Goal: Task Accomplishment & Management: Manage account settings

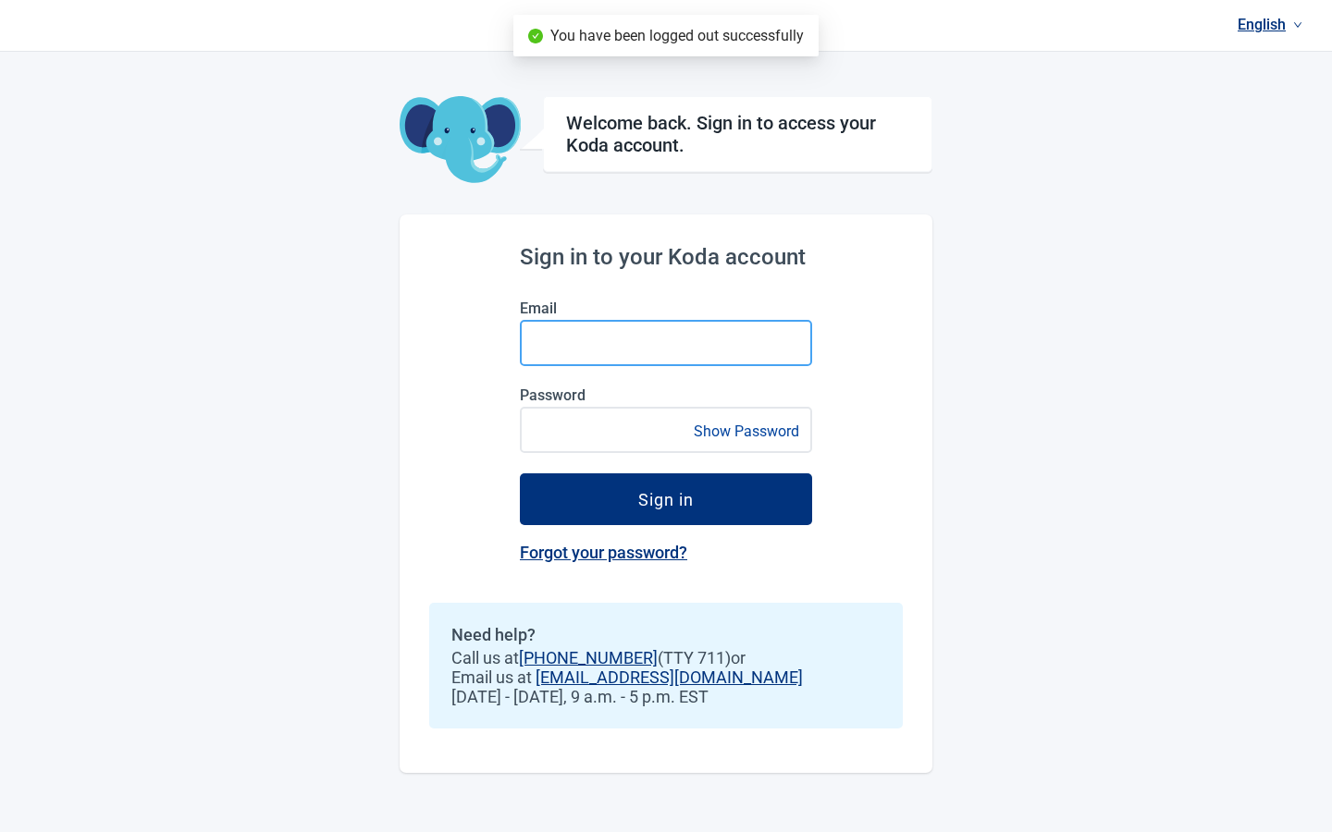
click at [595, 338] on input "Email" at bounding box center [666, 343] width 292 height 46
click at [614, 348] on input "Email" at bounding box center [666, 343] width 292 height 46
type input "[PERSON_NAME][EMAIL_ADDRESS][DOMAIN_NAME]"
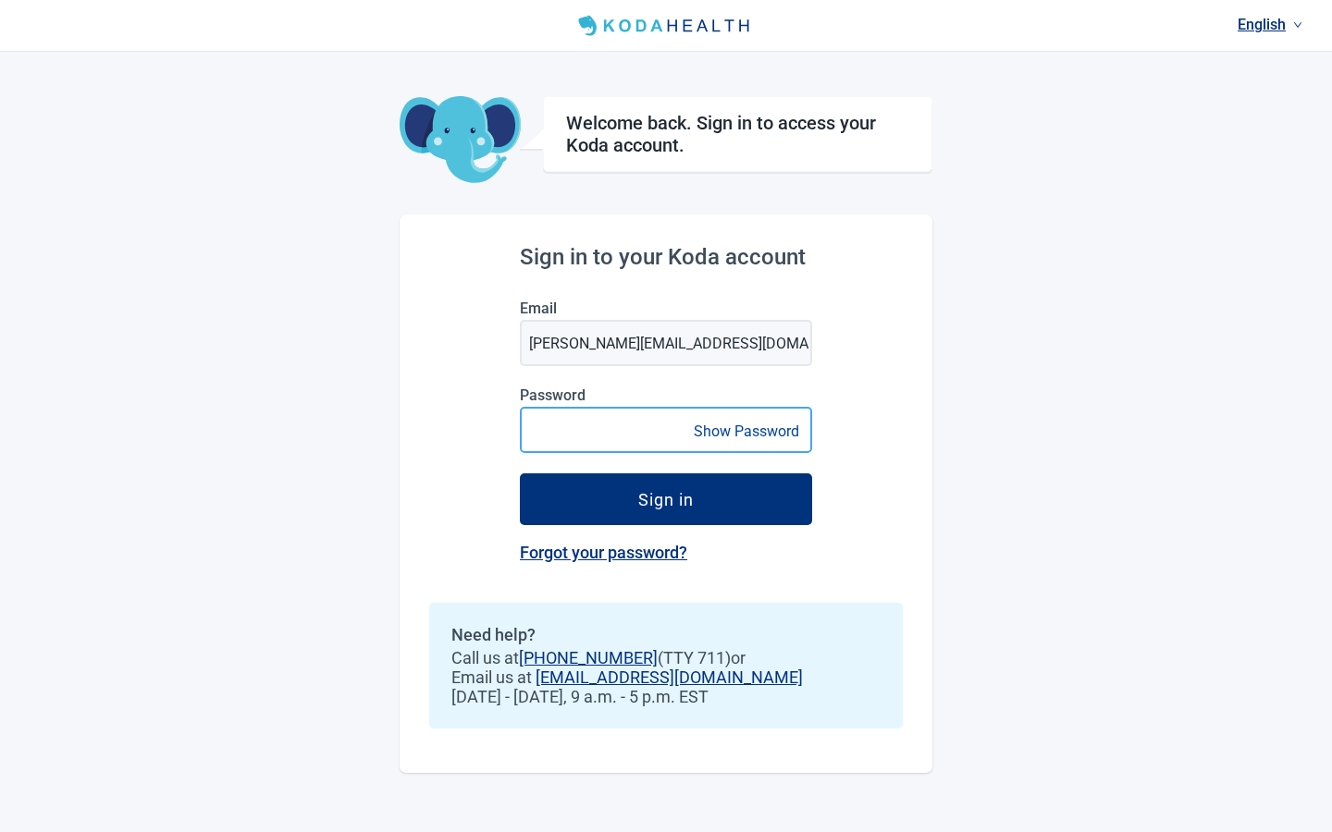
click at [520, 473] on button "Sign in" at bounding box center [666, 499] width 292 height 52
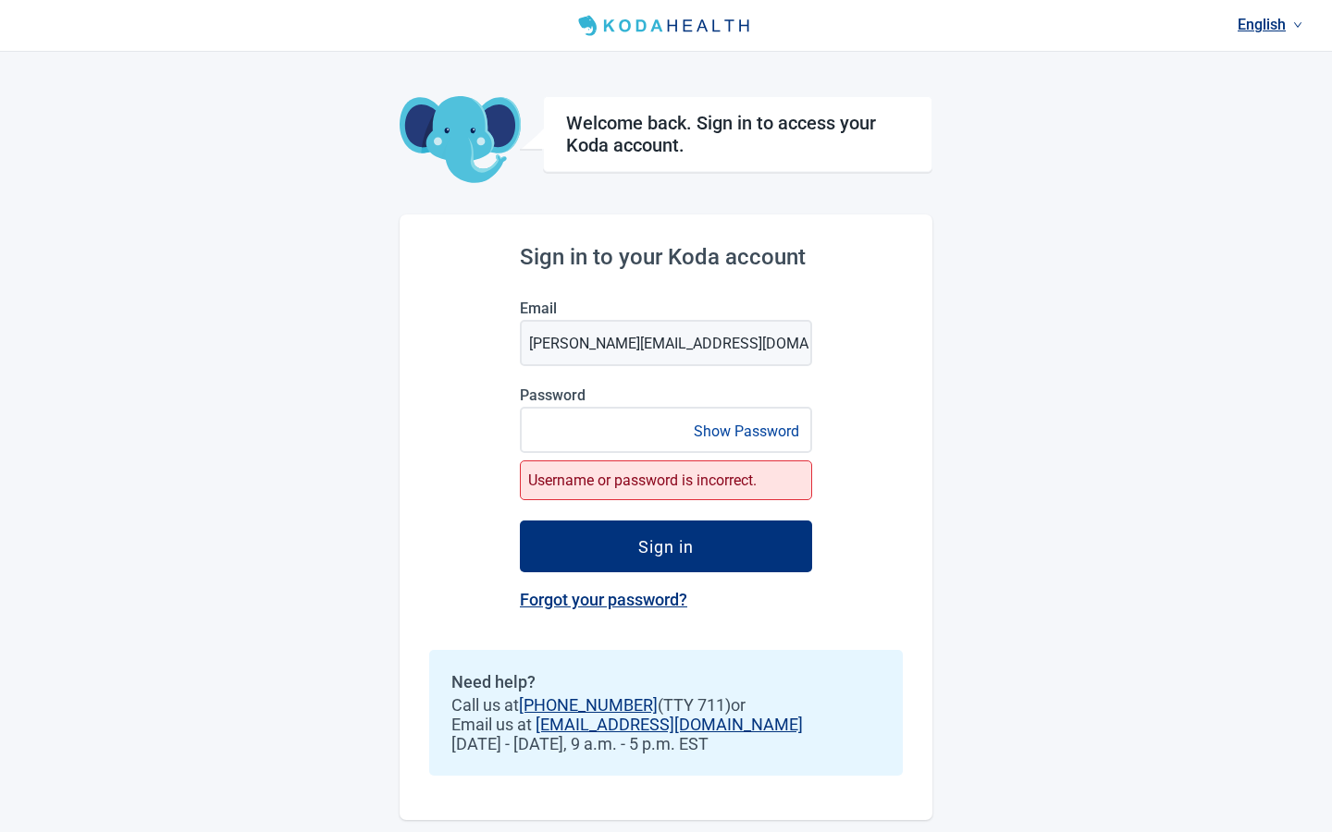
click at [746, 429] on button "Show Password" at bounding box center [746, 431] width 117 height 25
click at [520, 521] on button "Sign in" at bounding box center [666, 547] width 292 height 52
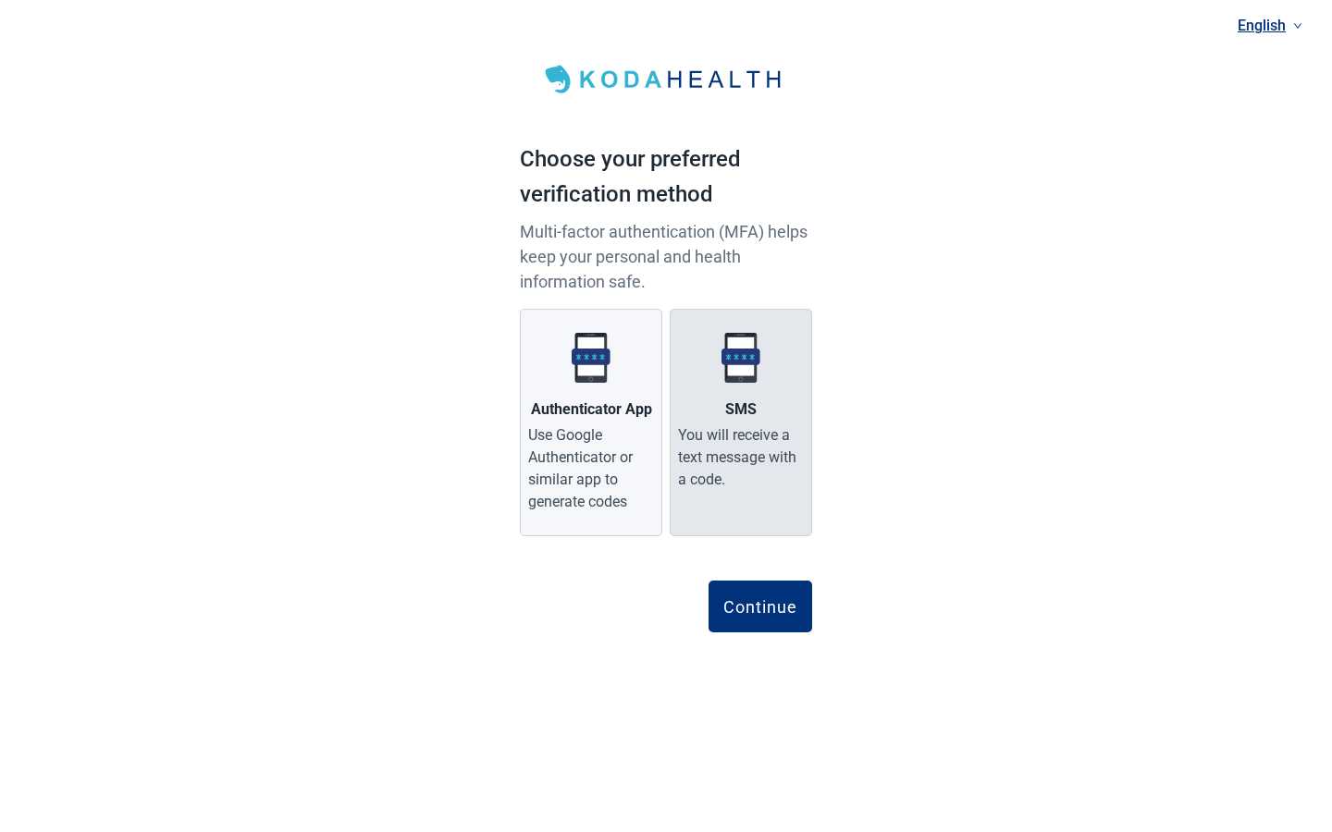
click at [775, 368] on label "SMS You will receive a text message with a code." at bounding box center [740, 422] width 142 height 227
click at [0, 0] on input "SMS You will receive a text message with a code." at bounding box center [0, 0] width 0 height 0
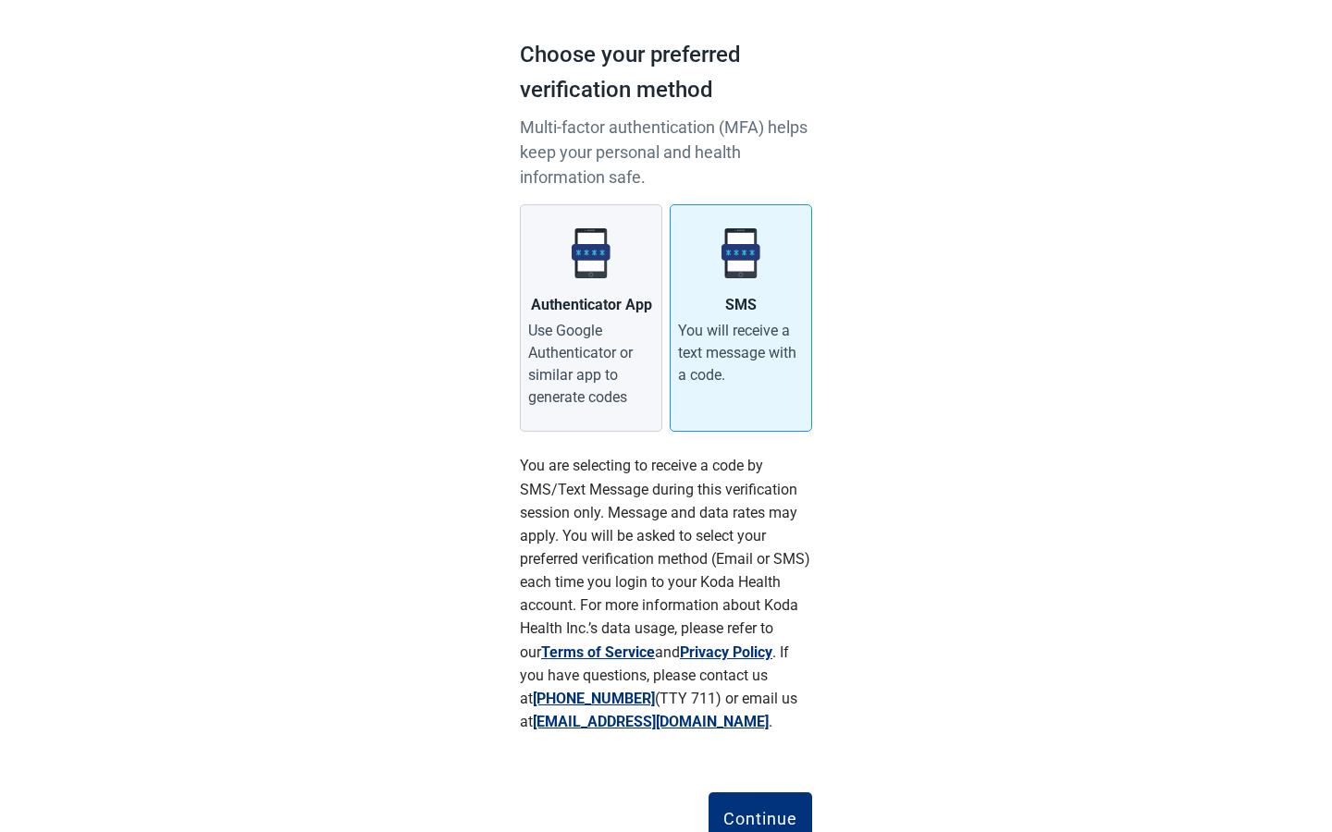
scroll to position [176, 0]
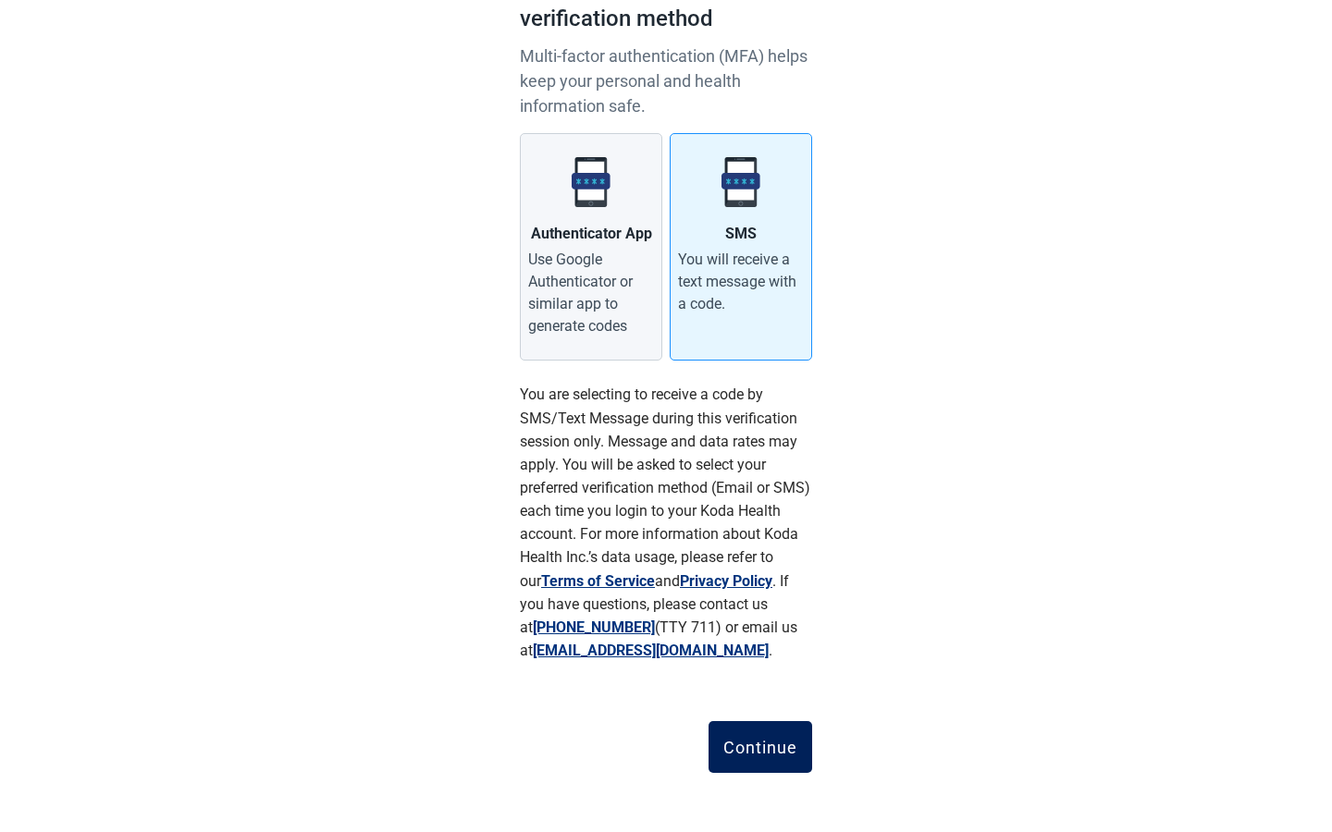
click at [757, 736] on button "Continue" at bounding box center [760, 747] width 104 height 52
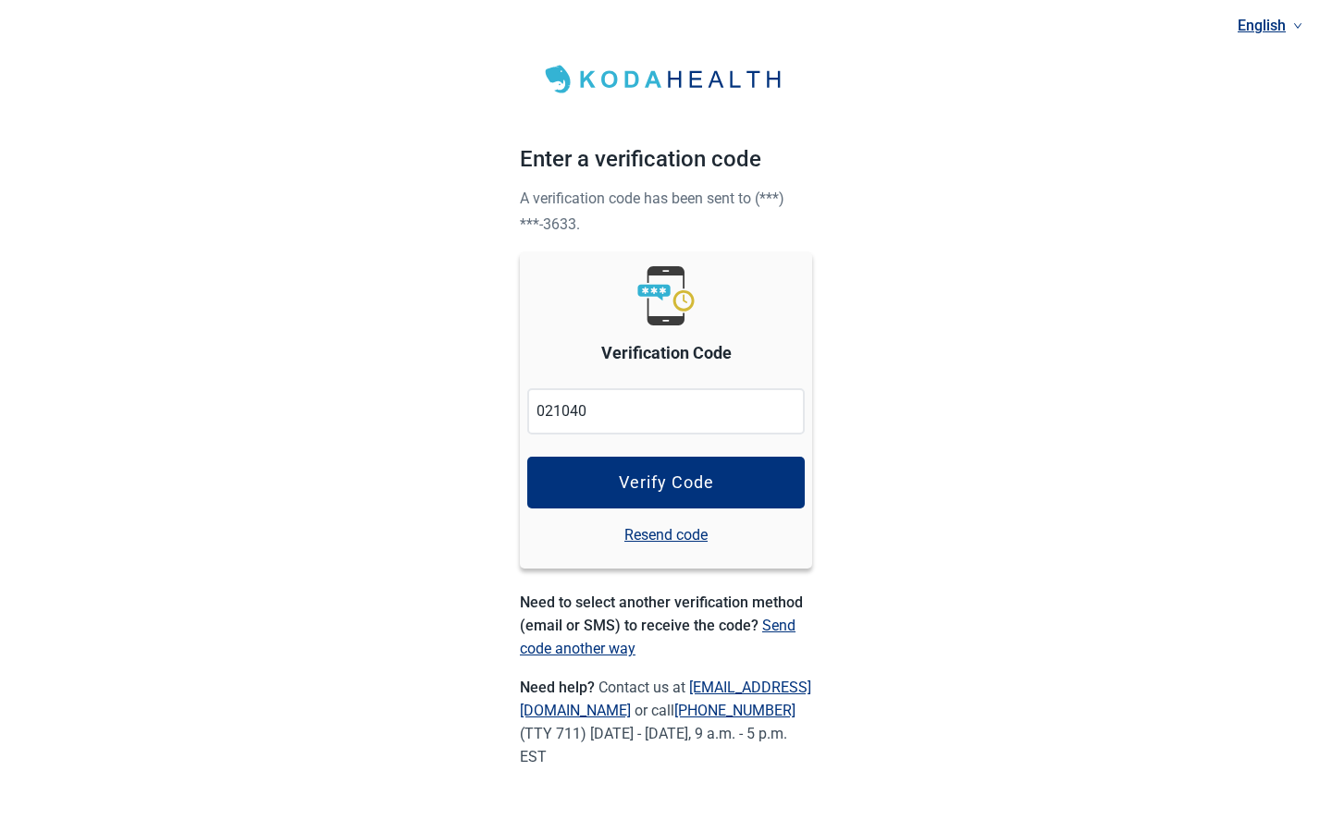
type input "021040"
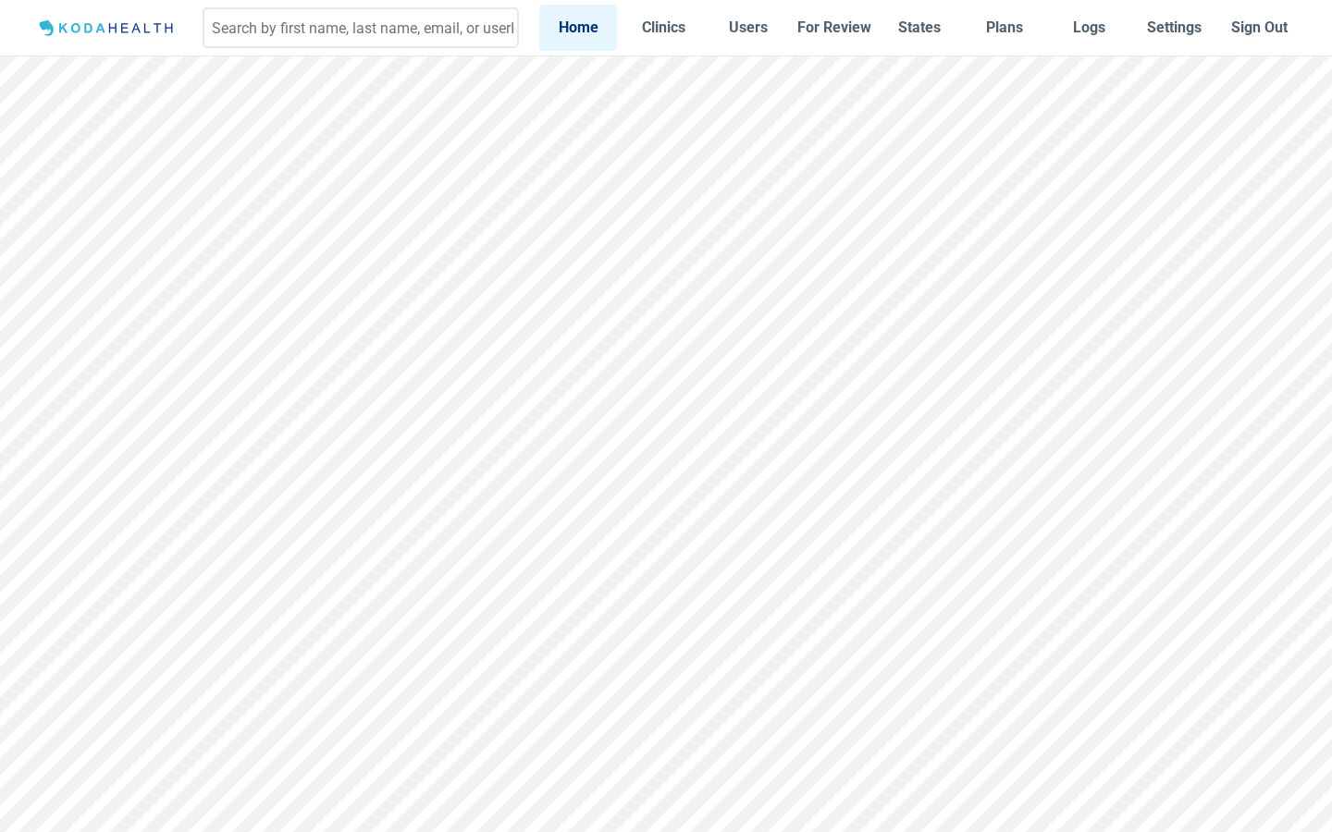
click at [318, 43] on input at bounding box center [361, 27] width 316 height 41
paste input "68b0846d64c1b07d2bb612c2"
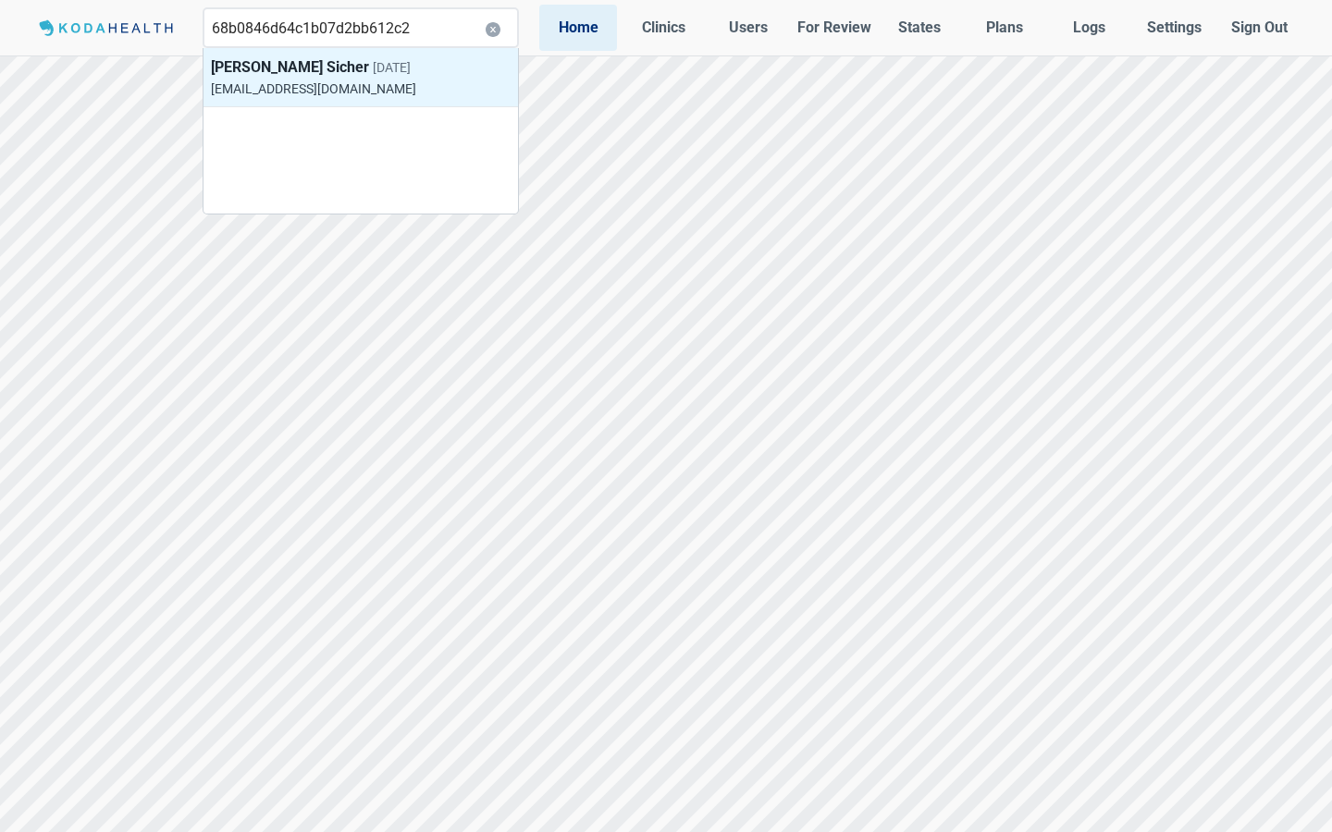
click at [373, 75] on span "[DATE]" at bounding box center [392, 67] width 38 height 15
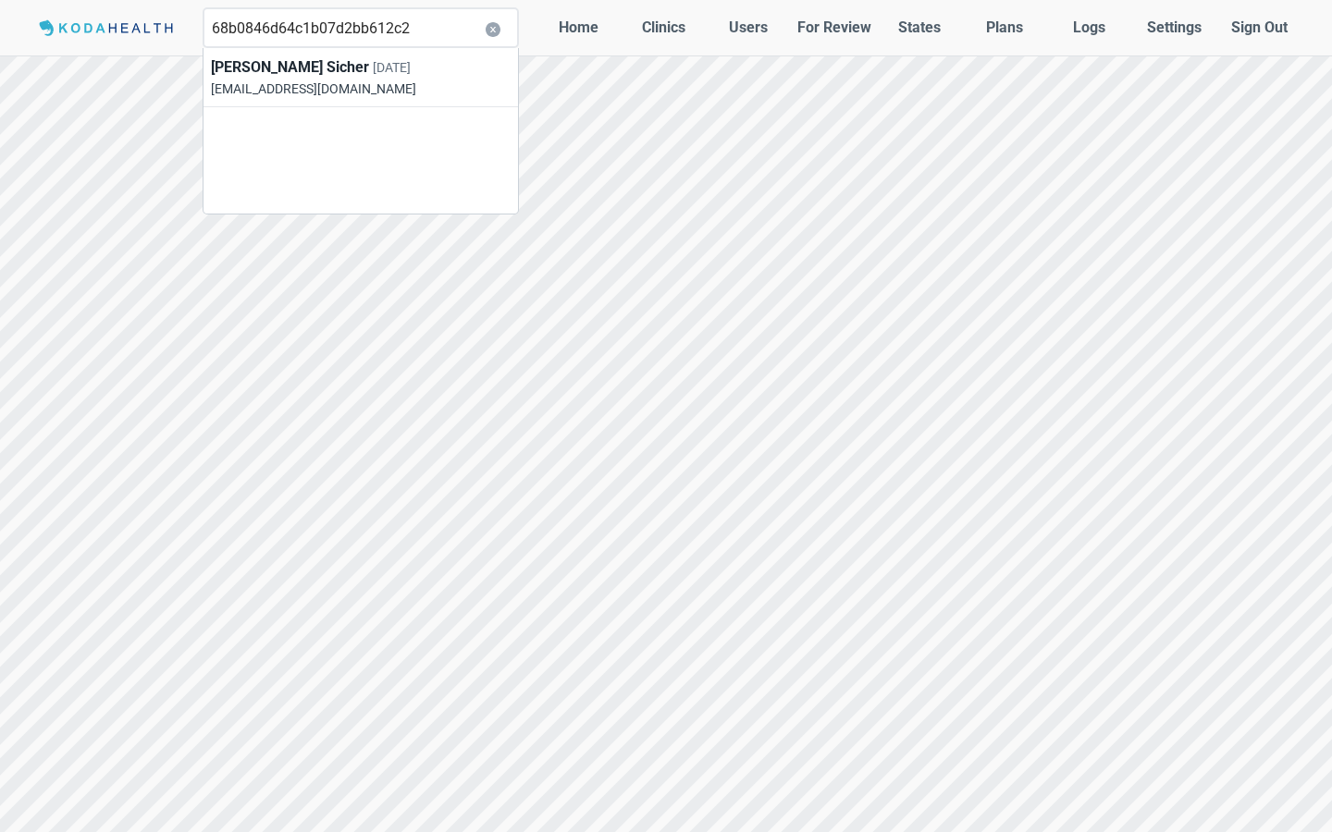
click at [314, 535] on div at bounding box center [666, 416] width 1332 height 832
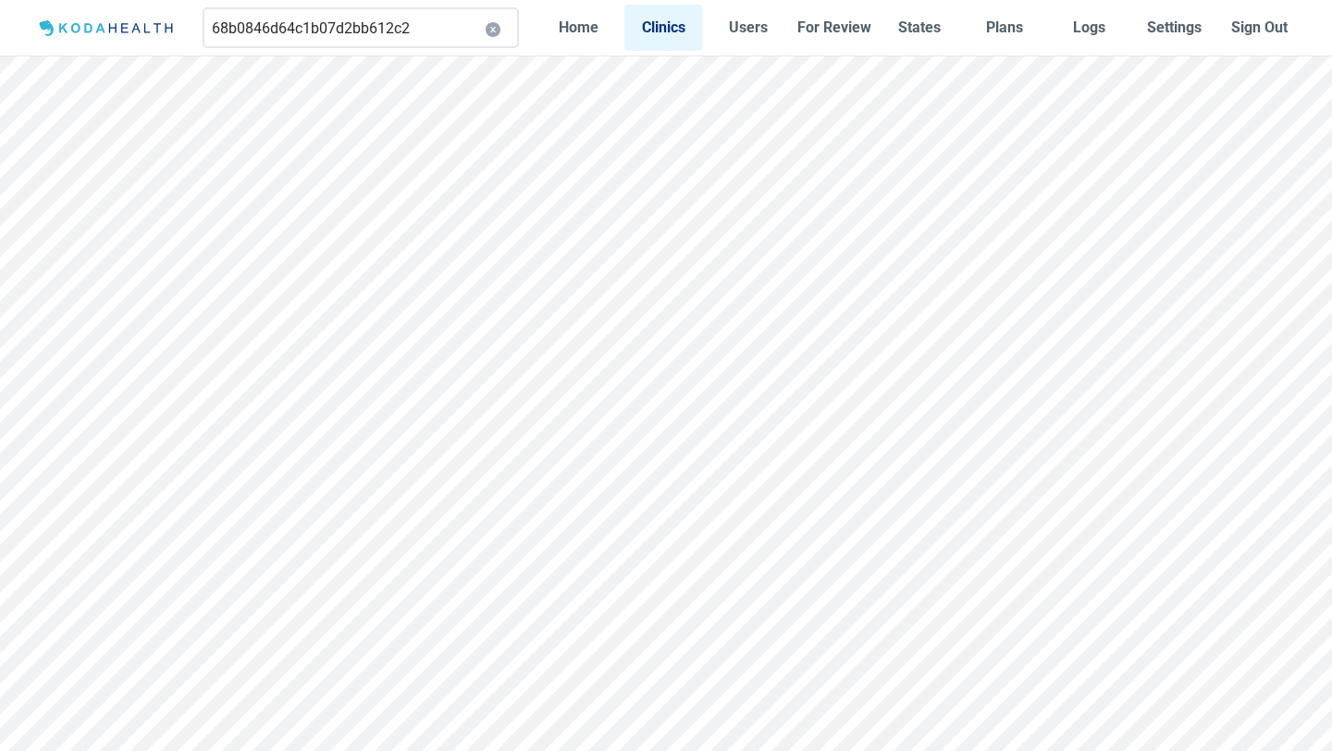
click at [408, 37] on input "68b0846d64c1b07d2bb612c2" at bounding box center [361, 27] width 316 height 41
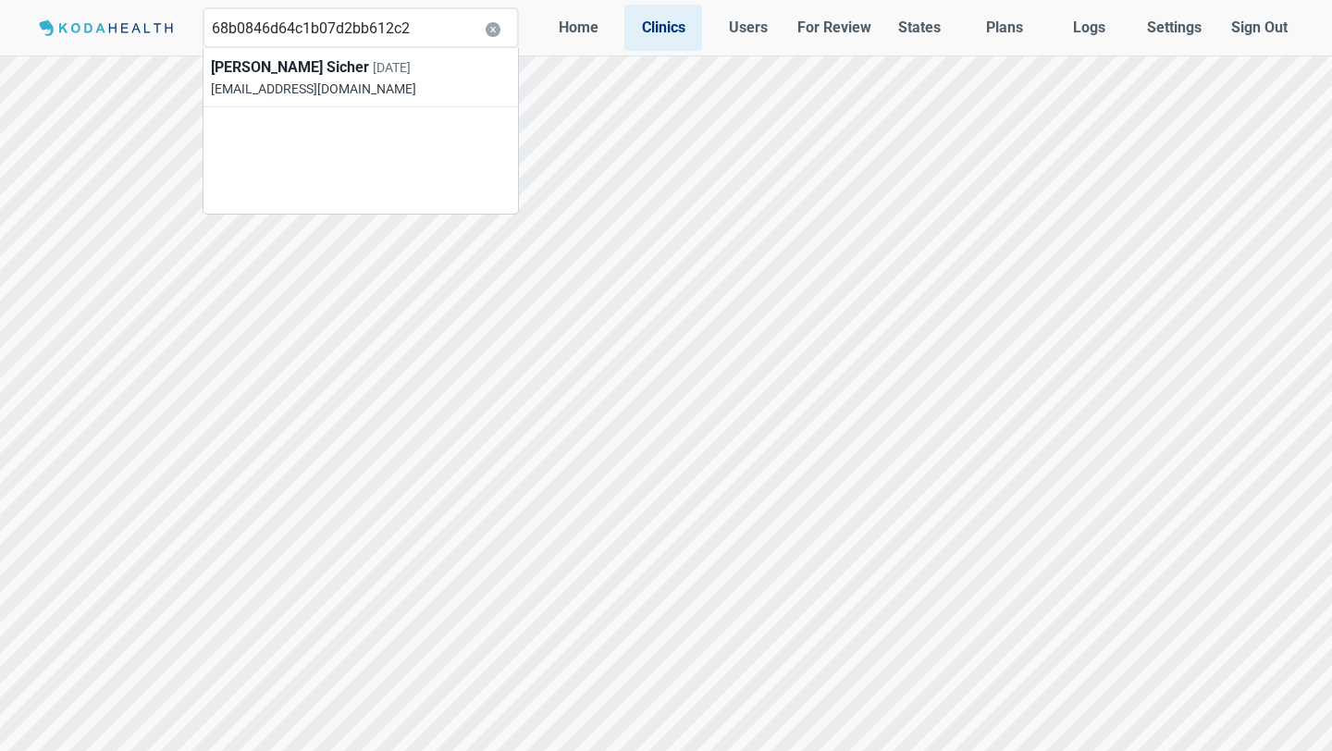
click at [408, 37] on input "68b0846d64c1b07d2bb612c2" at bounding box center [361, 27] width 316 height 41
paste input "a564c1b07d2bb6133e"
type input "68b084a564c1b07d2bb6133e"
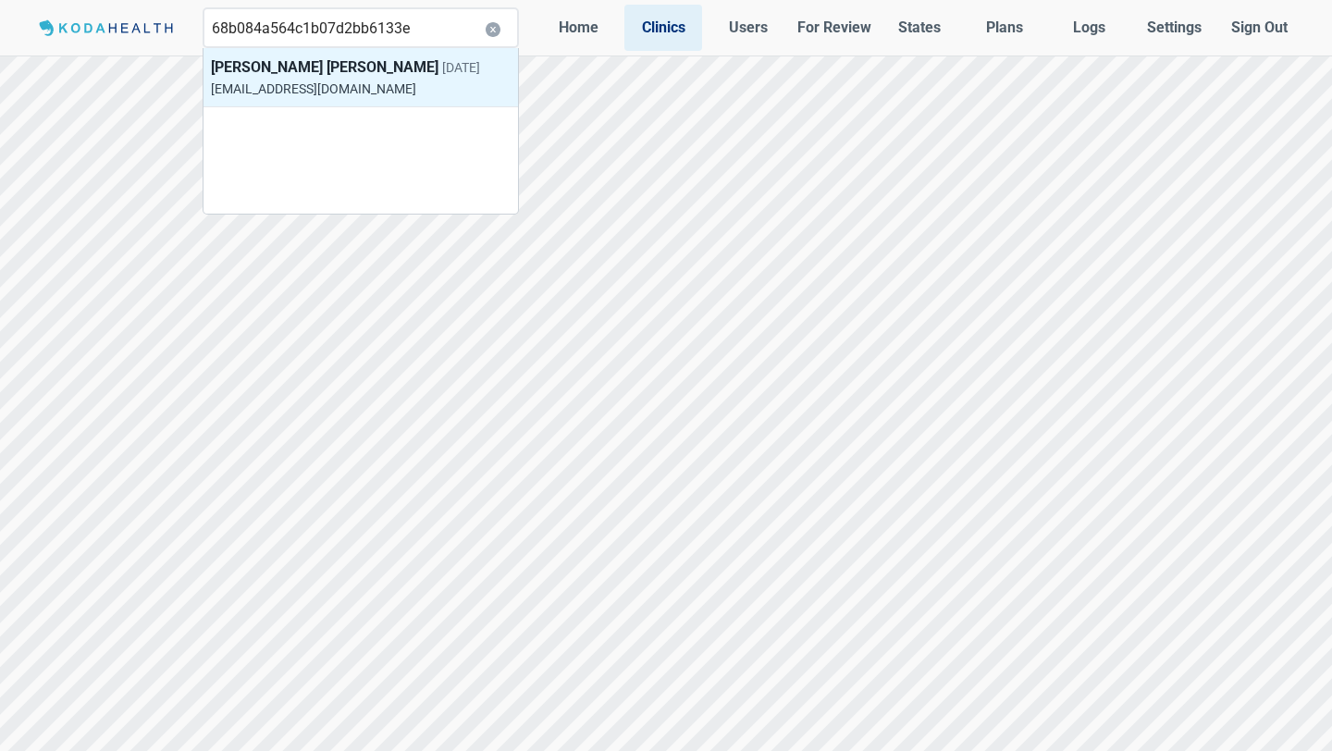
click at [365, 83] on h3 "[EMAIL_ADDRESS][DOMAIN_NAME]" at bounding box center [345, 89] width 269 height 20
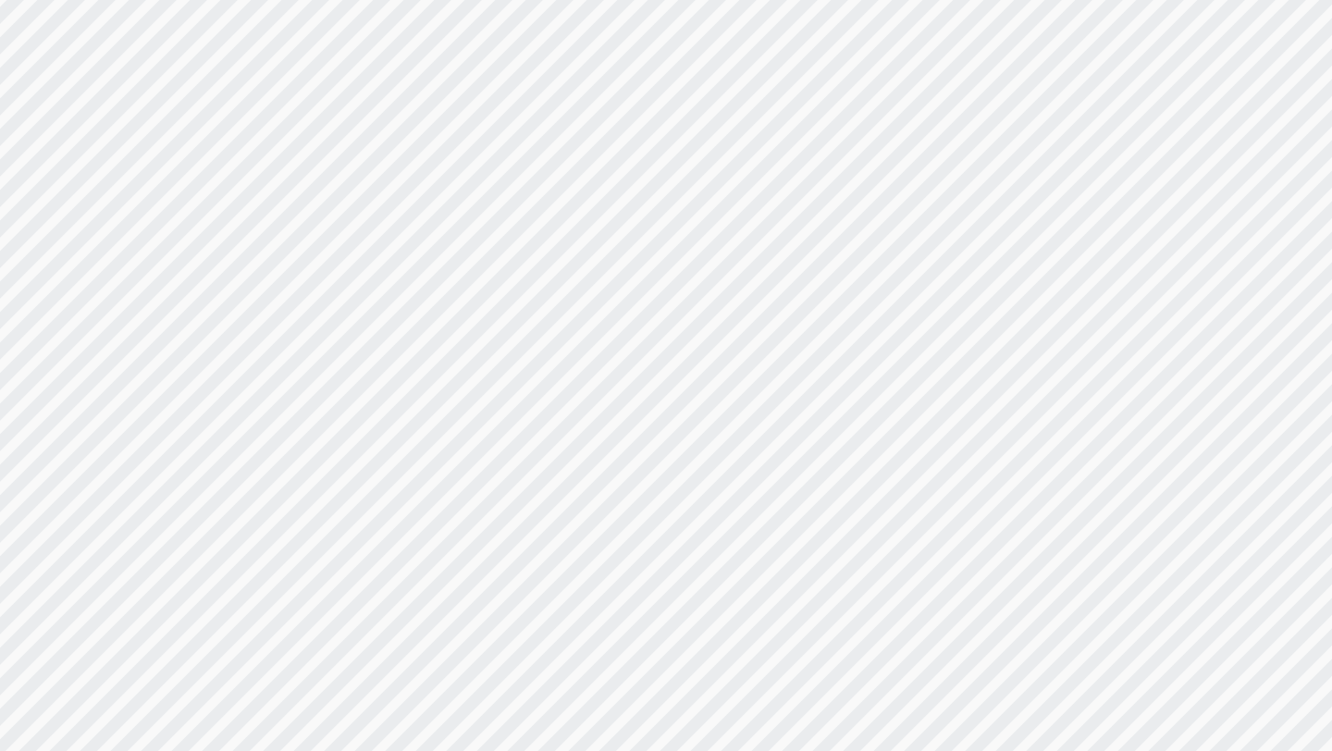
scroll to position [794, 0]
